Goal: Check status

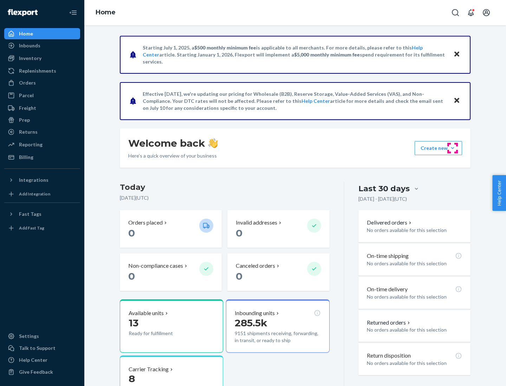
click at [452, 148] on button "Create new Create new inbound Create new order Create new product" at bounding box center [437, 148] width 47 height 14
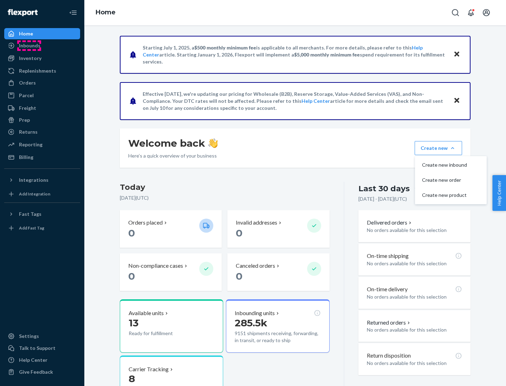
click at [29, 46] on div "Inbounds" at bounding box center [29, 45] width 21 height 7
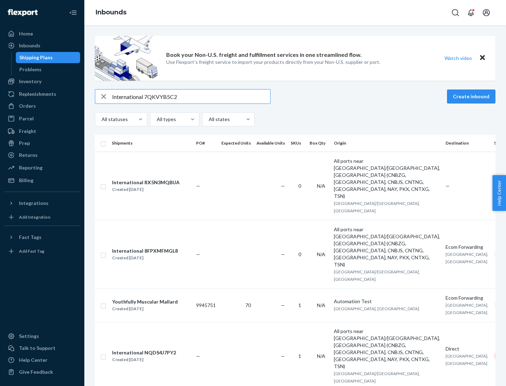
type input "International 7QKVYB5C29"
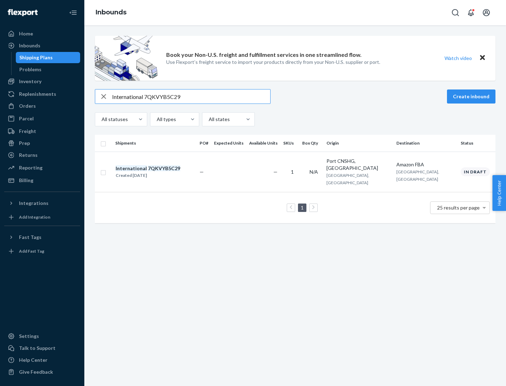
click at [160, 172] on div "Created [DATE]" at bounding box center [148, 175] width 65 height 7
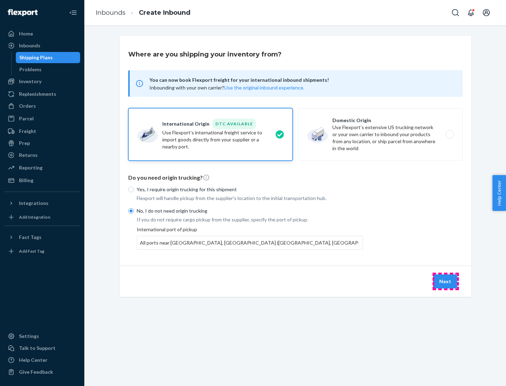
click at [445, 281] on button "Next" at bounding box center [445, 282] width 24 height 14
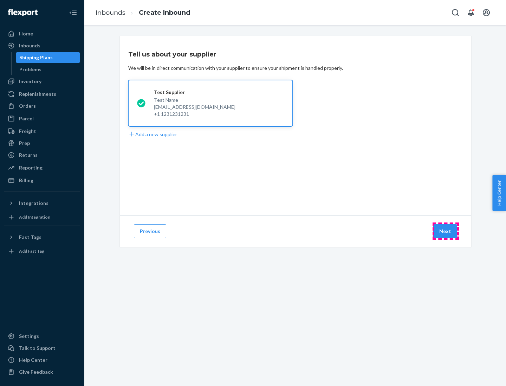
click at [445, 231] on button "Next" at bounding box center [445, 231] width 24 height 14
